Goal: Task Accomplishment & Management: Manage account settings

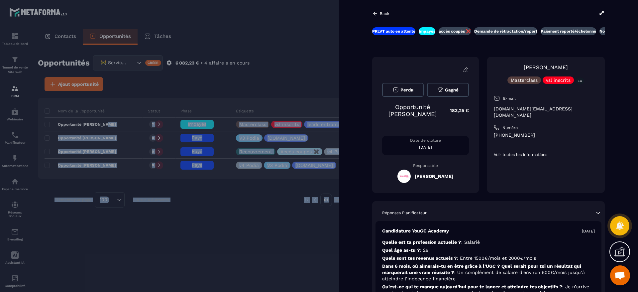
scroll to position [239, 0]
click at [337, 29] on div at bounding box center [319, 146] width 638 height 292
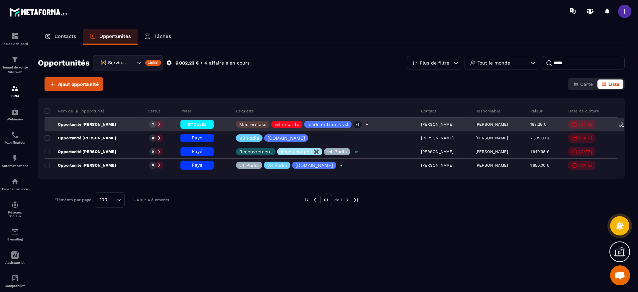
click at [365, 123] on icon at bounding box center [367, 124] width 4 height 4
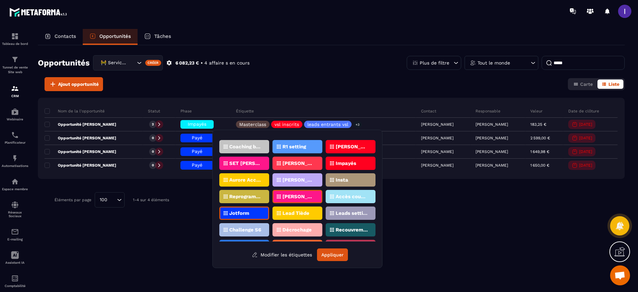
scroll to position [47, 0]
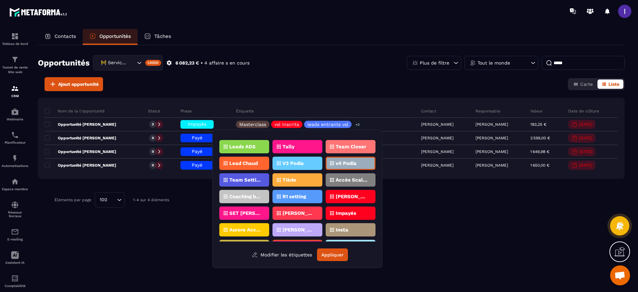
click at [341, 213] on p "Impayés" at bounding box center [345, 213] width 21 height 5
click at [332, 256] on button "Appliquer" at bounding box center [332, 254] width 31 height 13
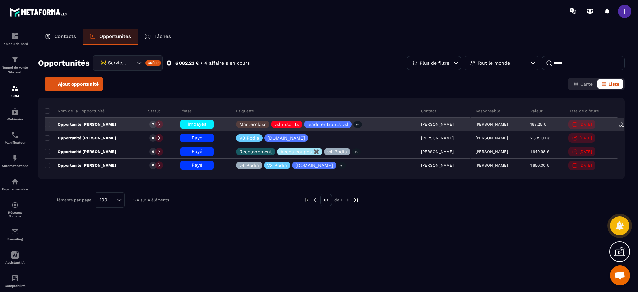
click at [185, 120] on div "Impayés" at bounding box center [196, 124] width 33 height 9
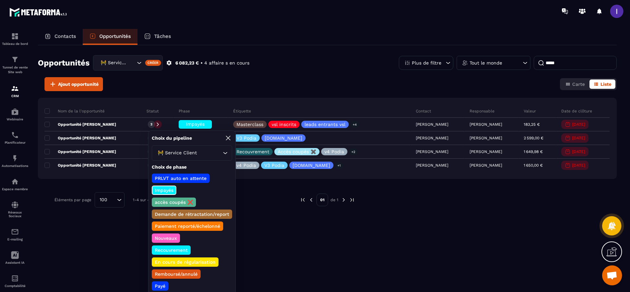
click at [160, 285] on p "Payé" at bounding box center [160, 285] width 13 height 7
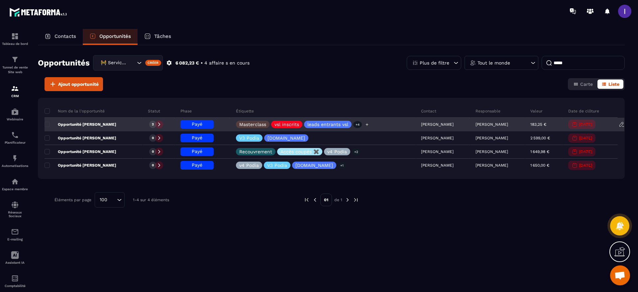
click at [365, 126] on icon at bounding box center [367, 124] width 4 height 4
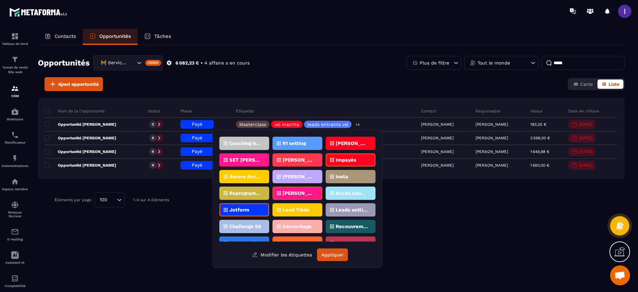
scroll to position [50, 0]
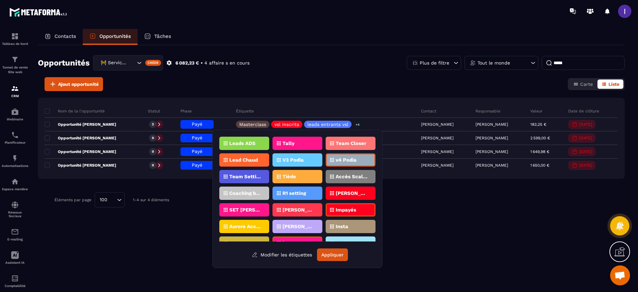
click at [348, 205] on div "Impayés" at bounding box center [351, 209] width 50 height 13
click at [335, 261] on div "[DOMAIN_NAME] vsl inscrits Challenge s5 Masterclass Challenge leads entrants vs…" at bounding box center [297, 199] width 170 height 138
click at [336, 259] on button "Appliquer" at bounding box center [332, 254] width 31 height 13
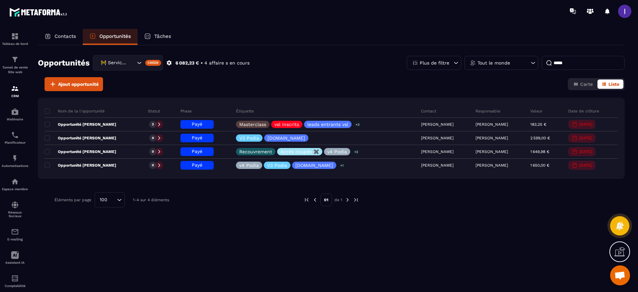
click at [70, 39] on p "Contacts" at bounding box center [65, 36] width 22 height 6
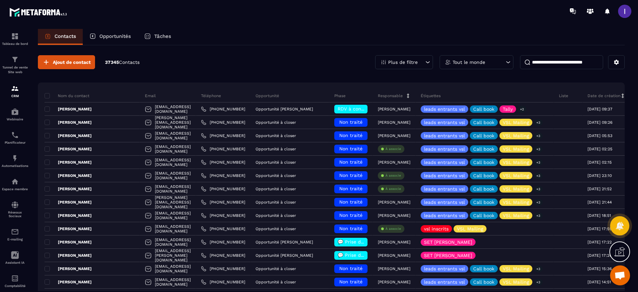
click at [557, 60] on input at bounding box center [561, 62] width 83 height 14
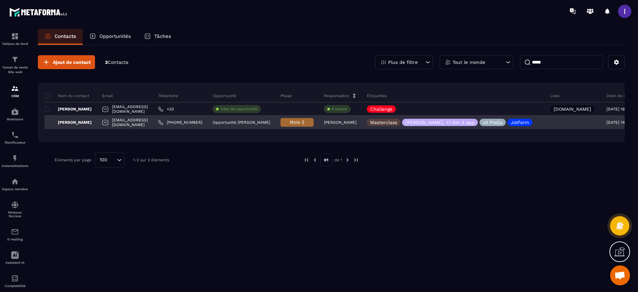
type input "*****"
click at [81, 126] on div "[PERSON_NAME]" at bounding box center [71, 122] width 52 height 13
